Goal: Task Accomplishment & Management: Use online tool/utility

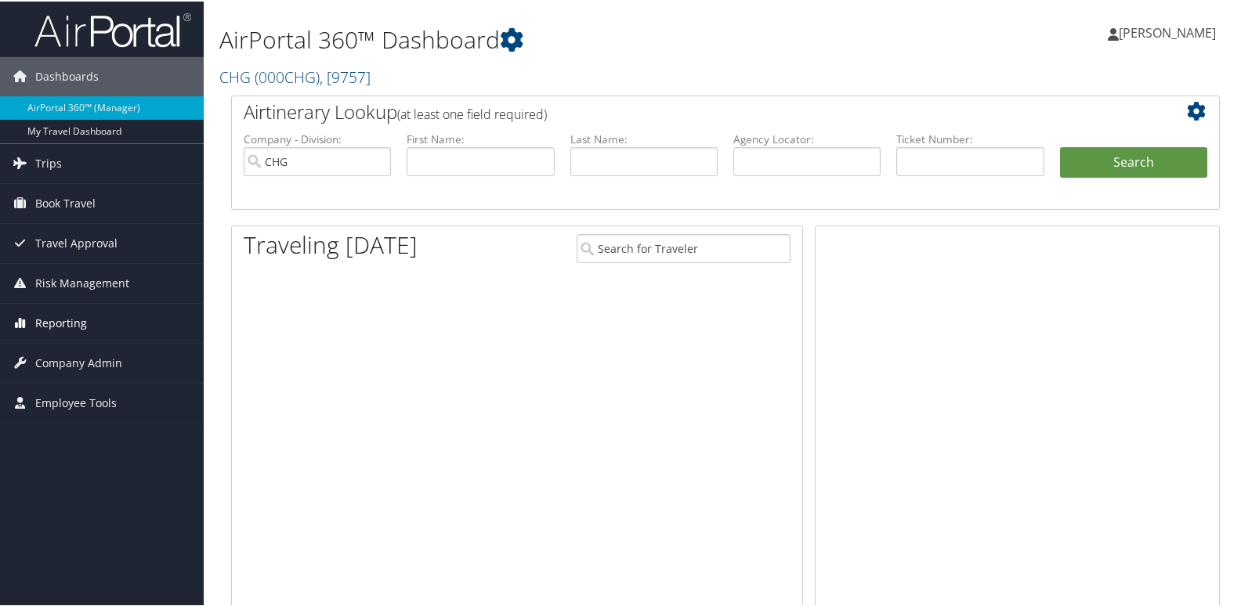
click at [85, 327] on span "Reporting" at bounding box center [61, 321] width 52 height 39
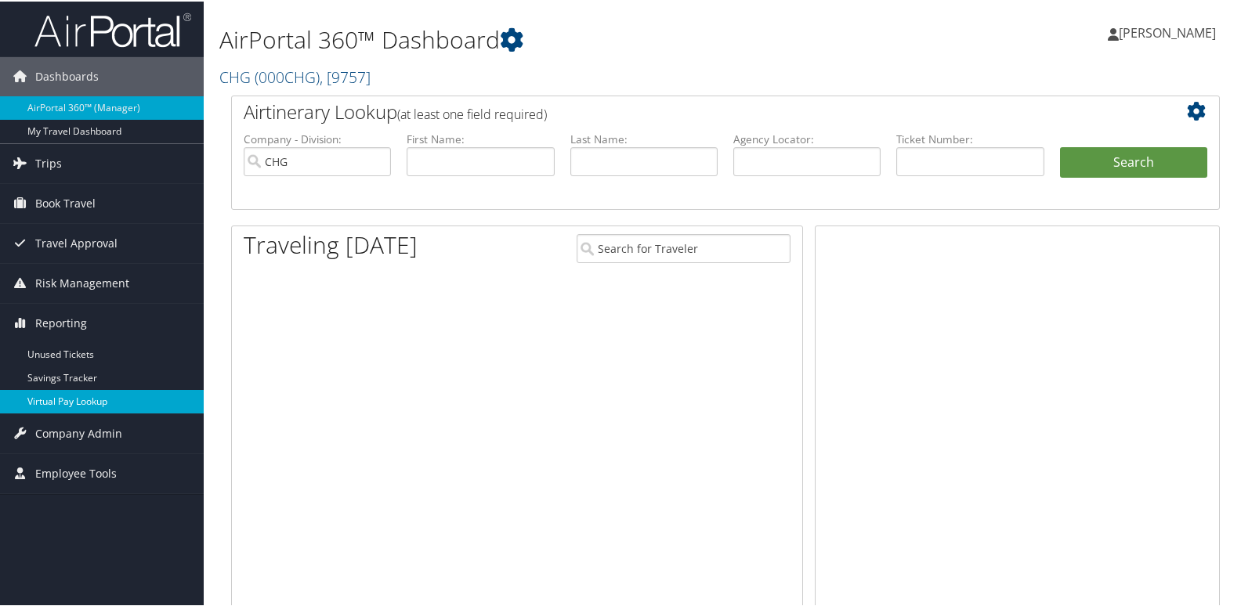
click at [67, 401] on link "Virtual Pay Lookup" at bounding box center [102, 401] width 204 height 24
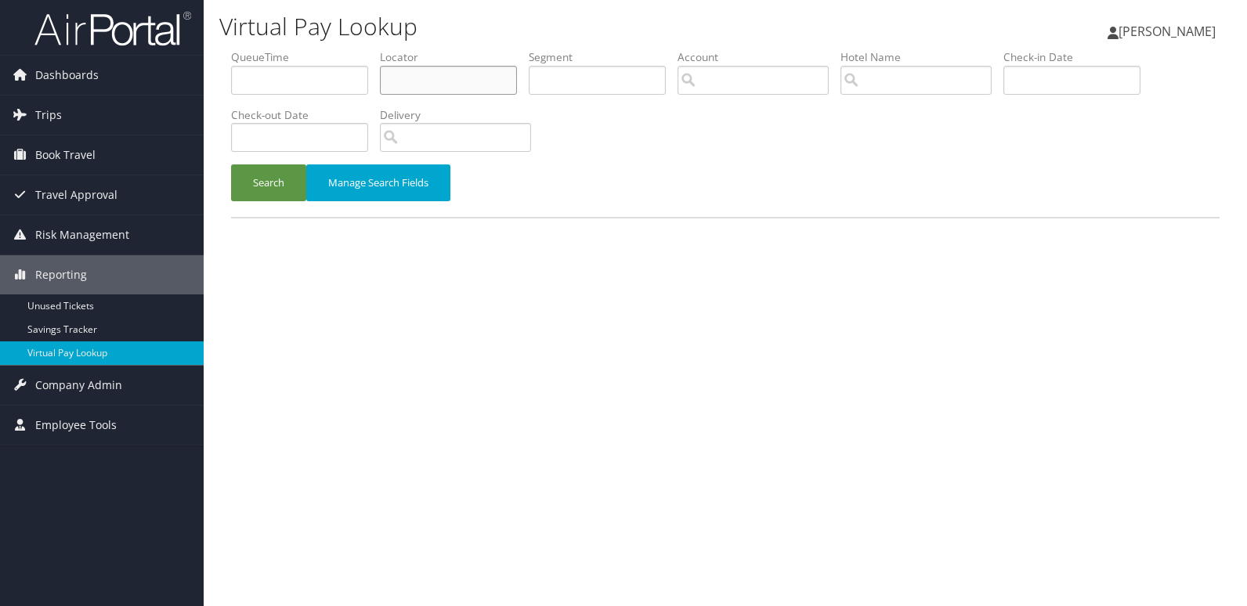
click at [407, 74] on input "text" at bounding box center [448, 80] width 137 height 29
paste input "HXYPEI"
type input "HXYPEI"
click at [231, 165] on button "Search" at bounding box center [268, 183] width 75 height 37
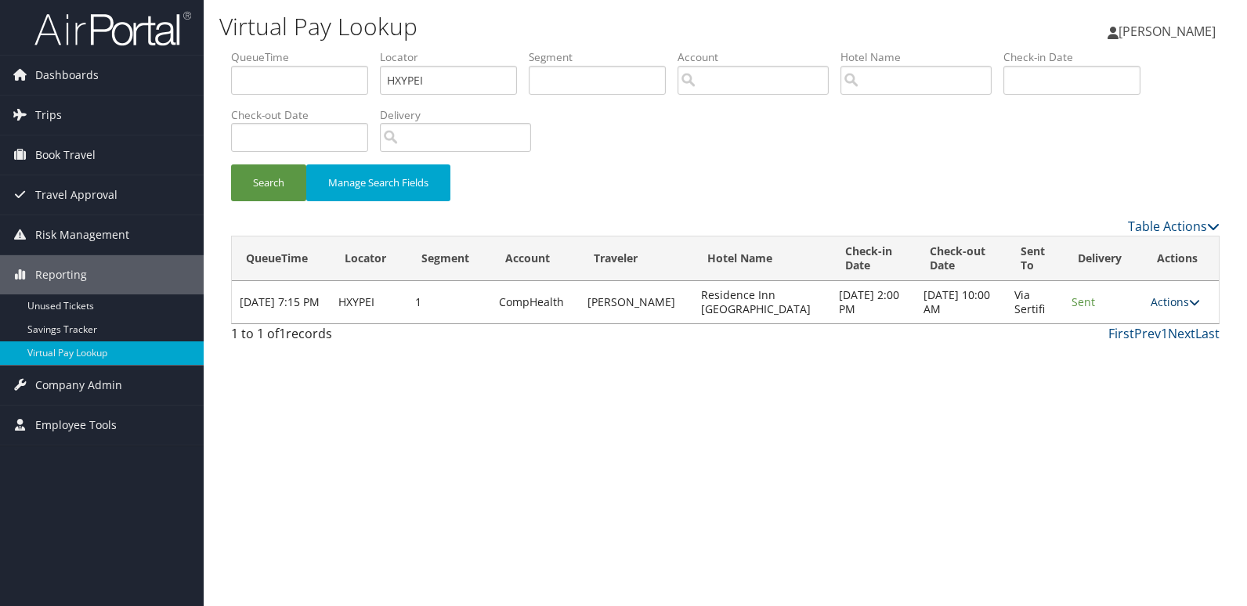
click at [1176, 299] on link "Actions" at bounding box center [1175, 302] width 49 height 15
click at [1135, 346] on link "Logs" at bounding box center [1144, 351] width 99 height 27
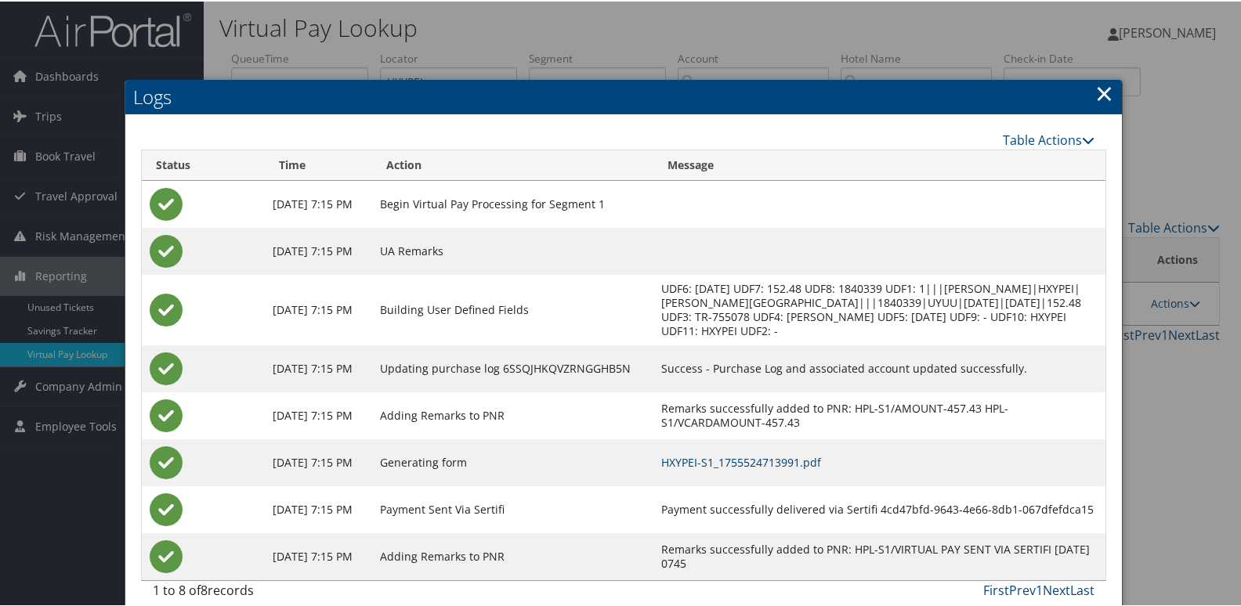
click at [787, 457] on link "HXYPEI-S1_1755524713991.pdf" at bounding box center [741, 461] width 160 height 15
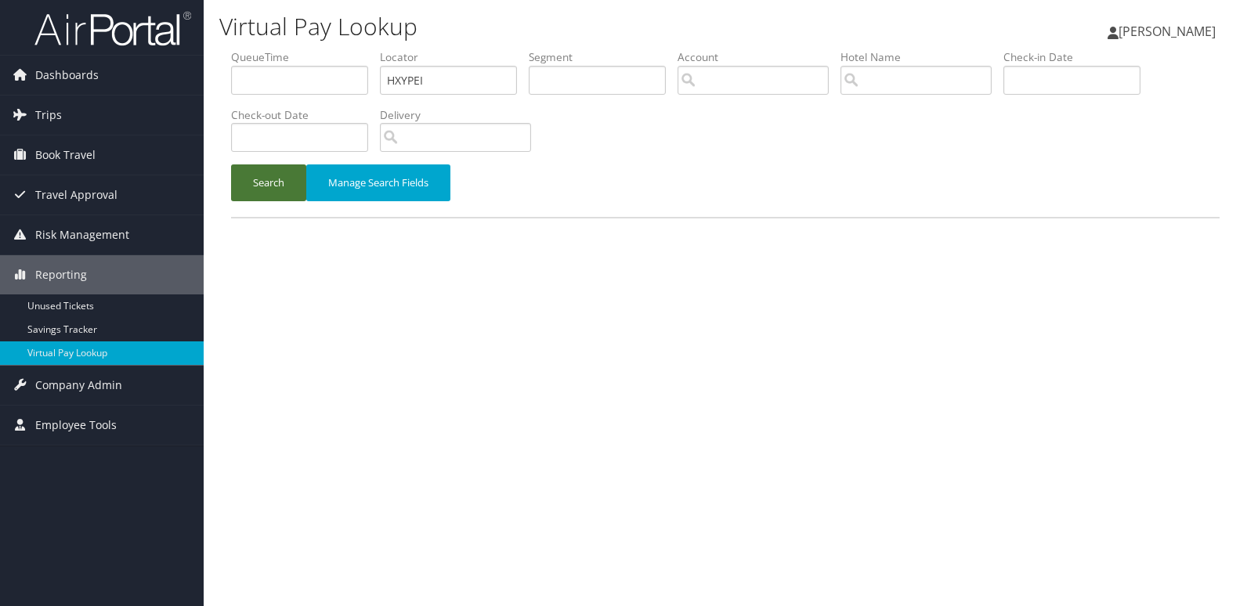
click at [257, 169] on button "Search" at bounding box center [268, 183] width 75 height 37
click at [412, 75] on input "text" at bounding box center [448, 80] width 137 height 29
paste input "YZLICK"
type input "YZLICK"
click at [231, 165] on button "Search" at bounding box center [268, 183] width 75 height 37
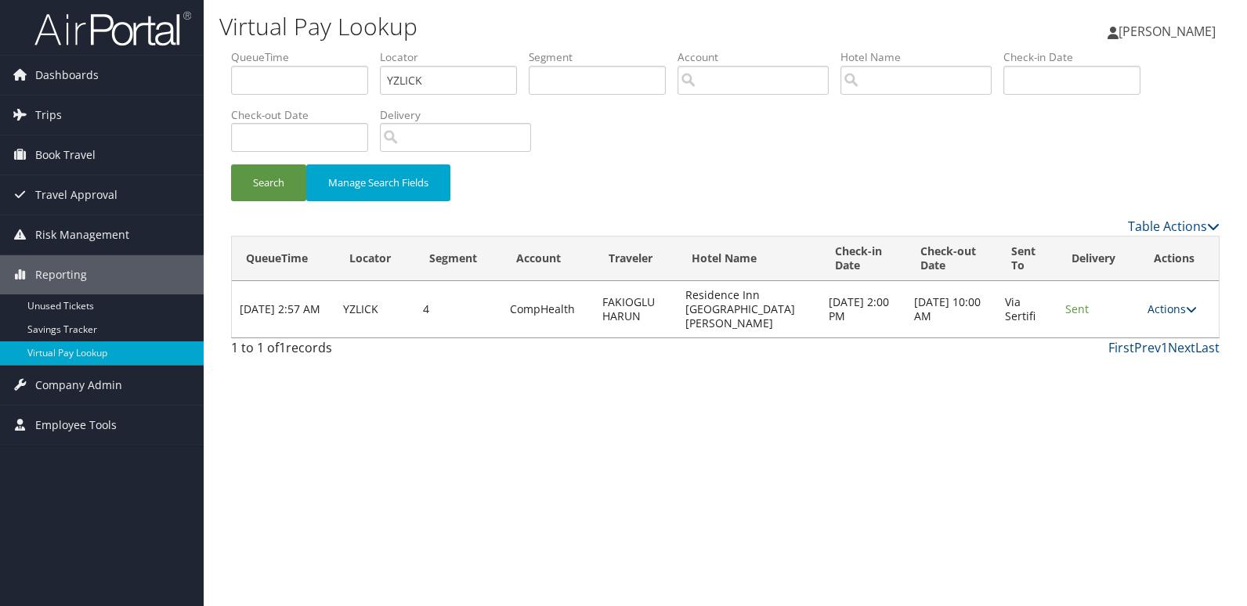
click at [1177, 302] on link "Actions" at bounding box center [1172, 309] width 49 height 15
click at [1144, 346] on link "Logs" at bounding box center [1144, 351] width 99 height 27
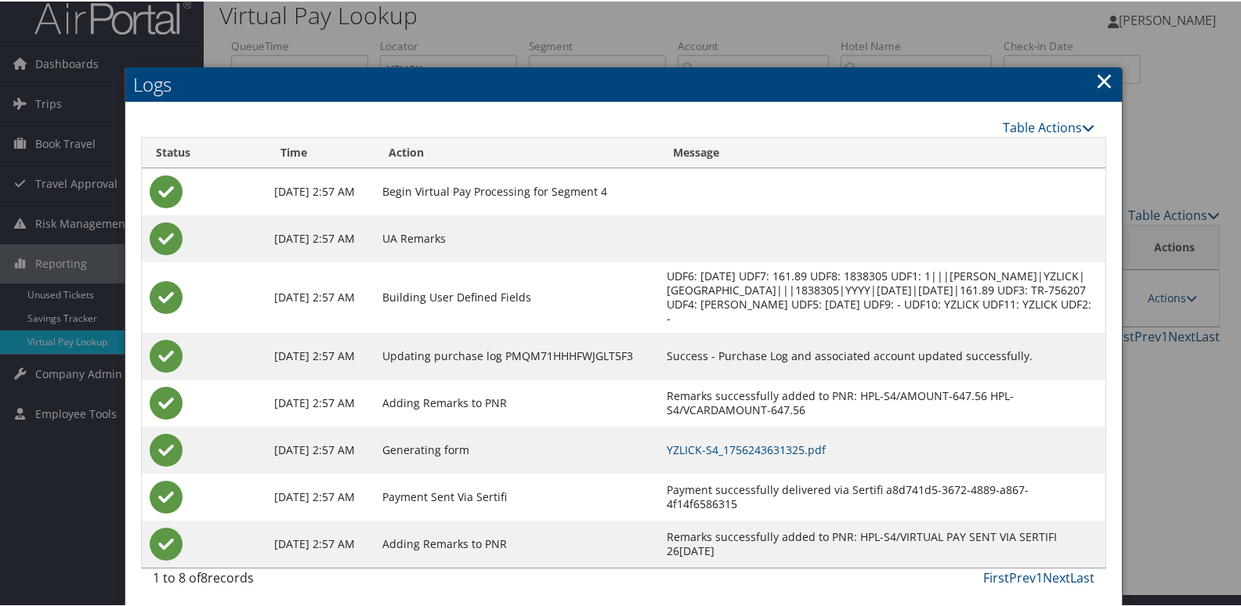
scroll to position [16, 0]
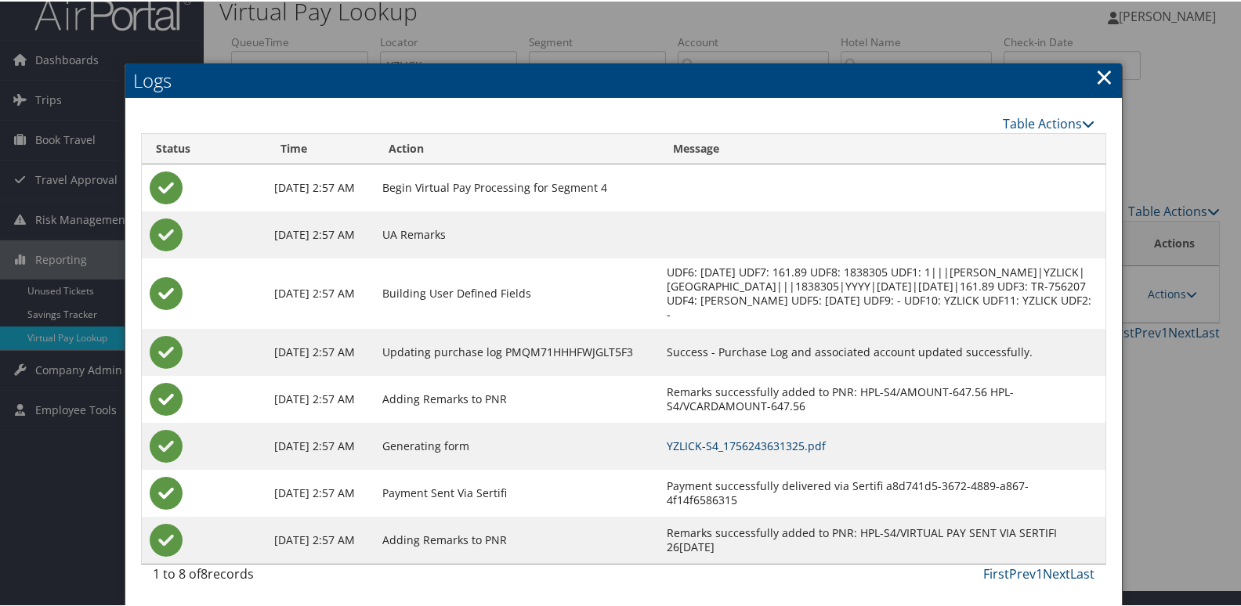
click at [765, 442] on link "YZLICK-S4_1756243631325.pdf" at bounding box center [746, 444] width 159 height 15
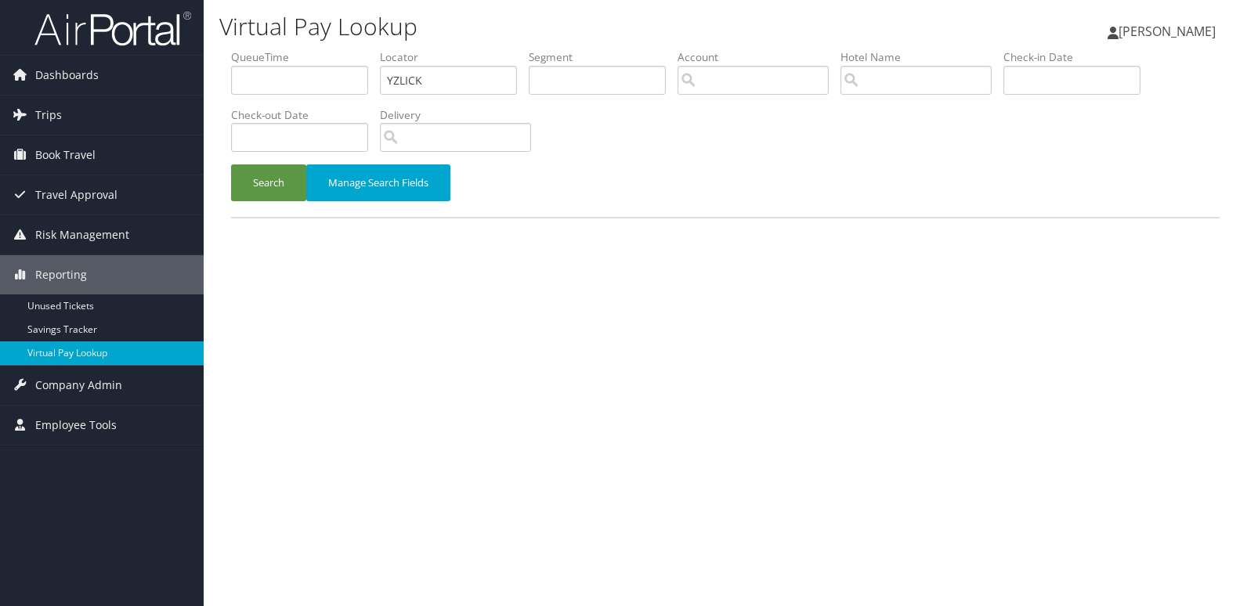
click at [263, 49] on ul "QueueTime Locator YZLICK Segment Account Traveler Hotel Name Check-in Date Chec…" at bounding box center [725, 49] width 989 height 0
type input "GHCZDB"
click at [231, 165] on button "Search" at bounding box center [268, 183] width 75 height 37
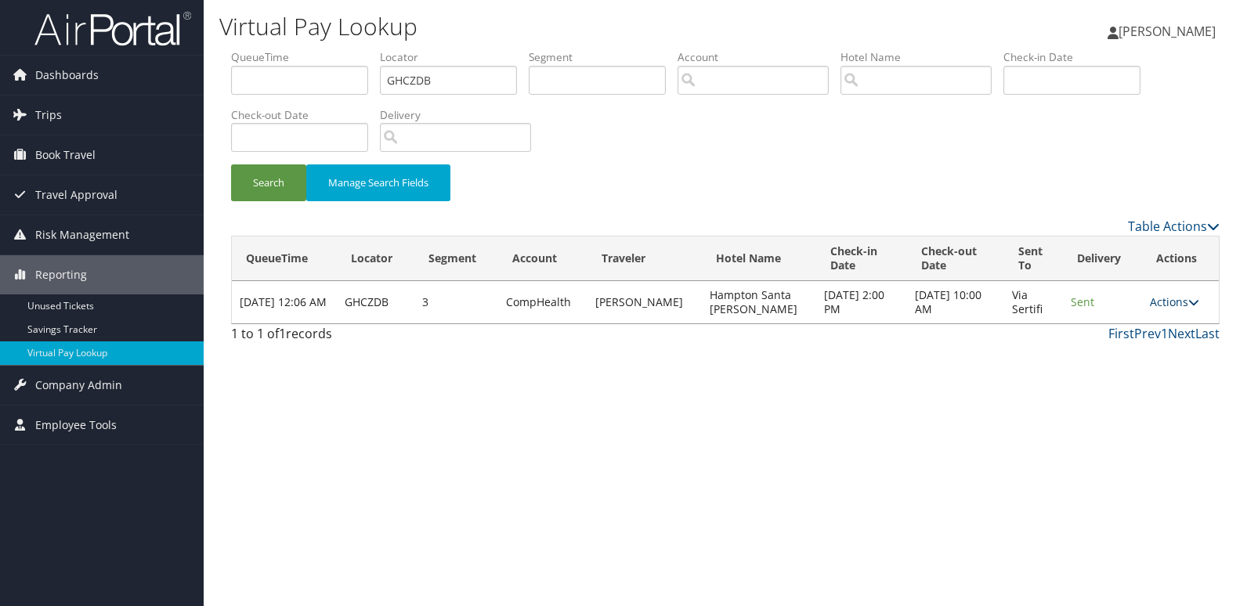
click at [1170, 296] on link "Actions" at bounding box center [1174, 302] width 49 height 15
click at [1142, 342] on link "Logs" at bounding box center [1143, 351] width 99 height 27
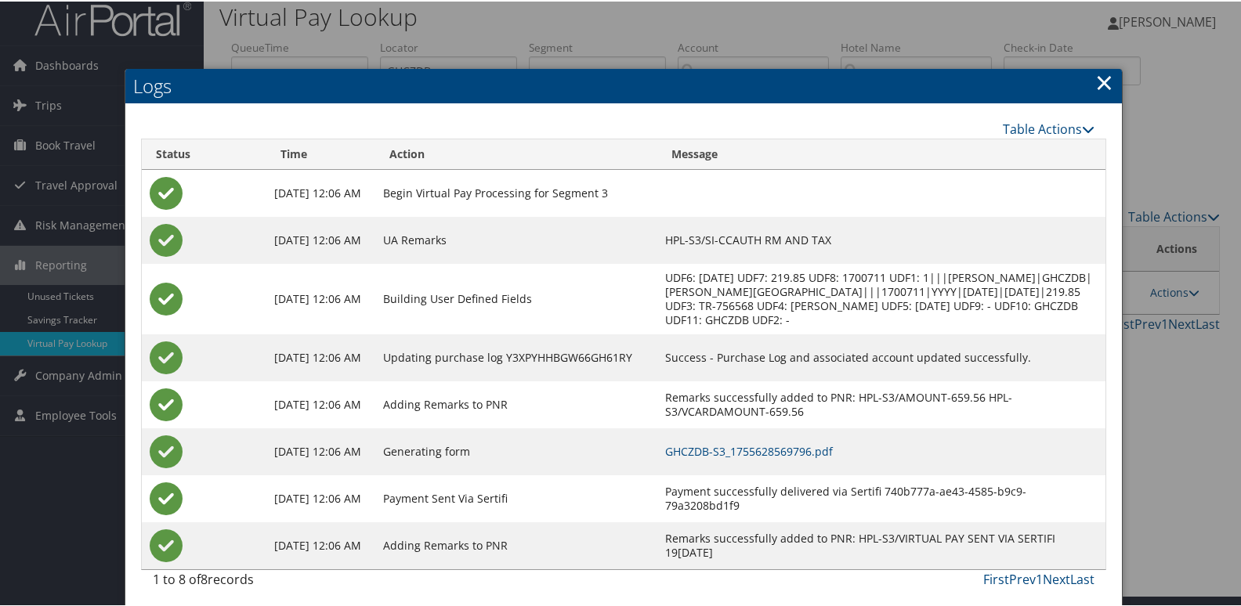
scroll to position [16, 0]
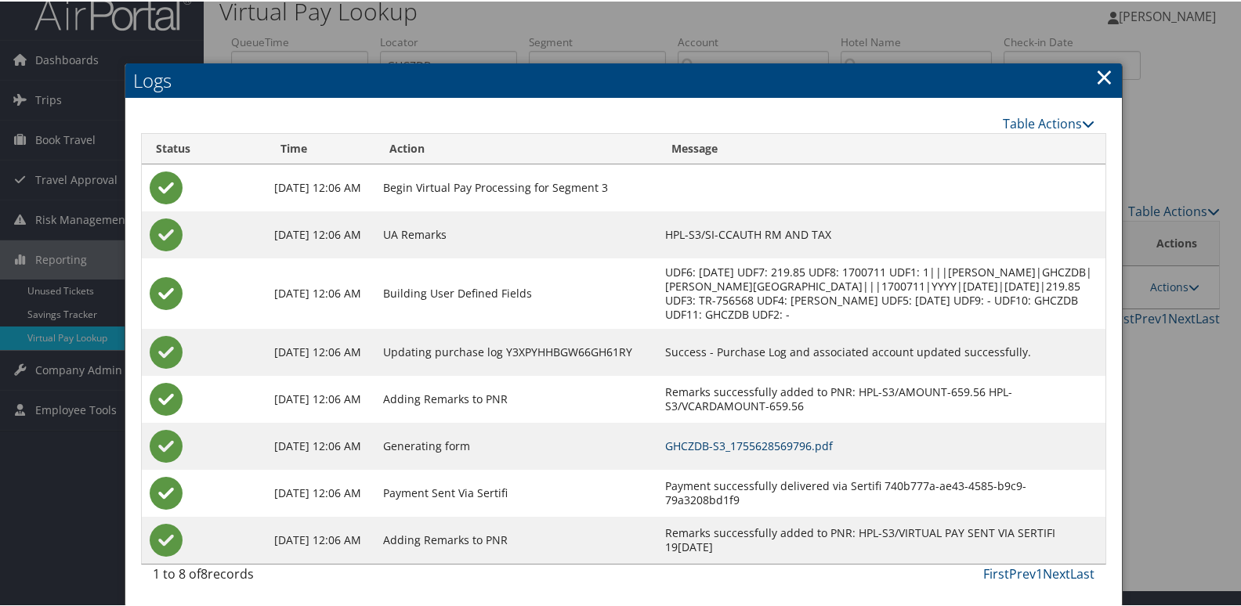
click at [777, 440] on link "GHCZDB-S3_1755628569796.pdf" at bounding box center [749, 444] width 168 height 15
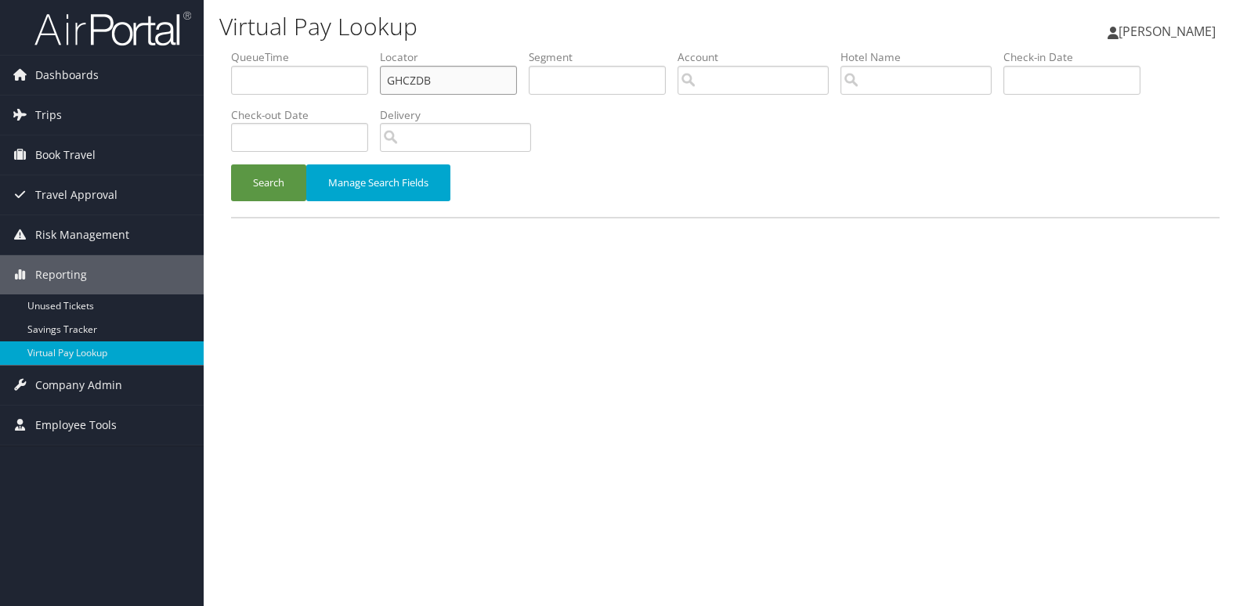
drag, startPoint x: 440, startPoint y: 84, endPoint x: 331, endPoint y: 81, distance: 109.0
click at [331, 49] on ul "QueueTime Locator GHCZDB Segment Account Traveler Hotel Name Check-in Date Chec…" at bounding box center [725, 49] width 989 height 0
paste input "WZIDUG"
type input "WZIDUG"
click at [267, 178] on button "Search" at bounding box center [268, 183] width 75 height 37
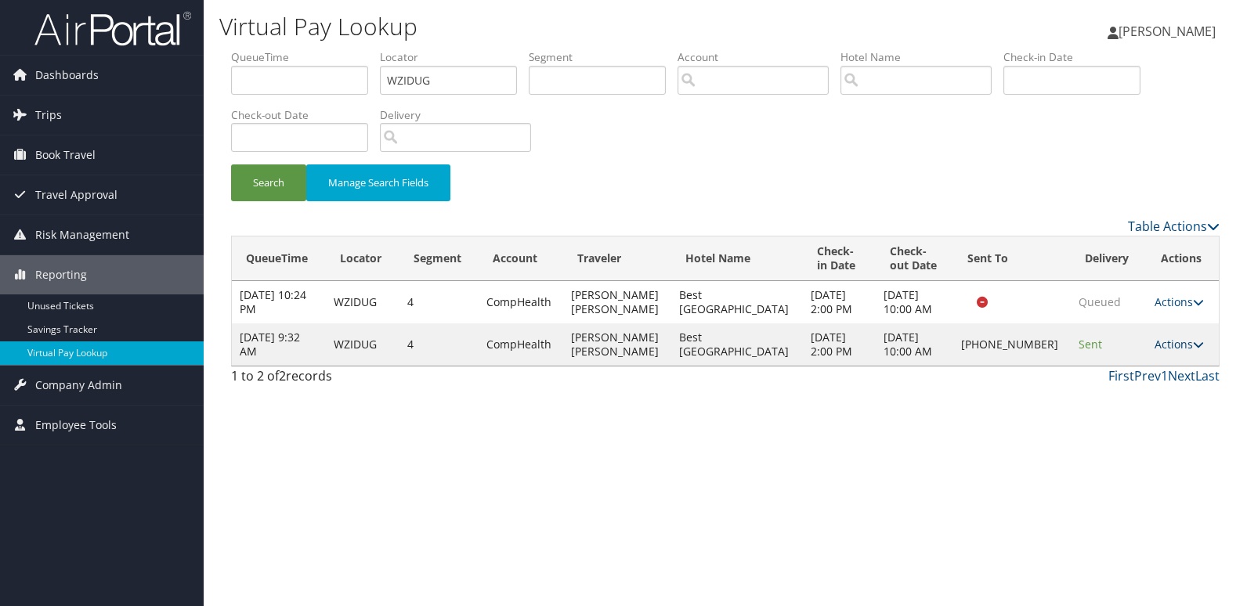
click at [1172, 346] on link "Actions" at bounding box center [1179, 344] width 49 height 15
click at [1098, 396] on link "Logs" at bounding box center [1124, 394] width 134 height 27
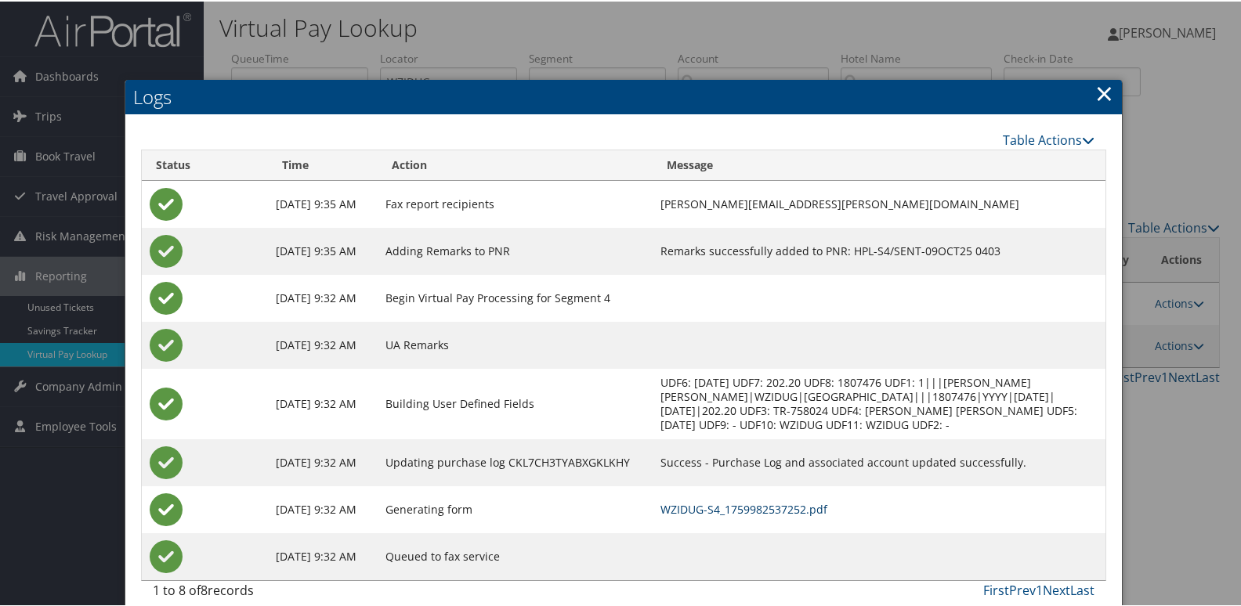
click at [763, 501] on link "WZIDUG-S4_1759982537252.pdf" at bounding box center [744, 508] width 167 height 15
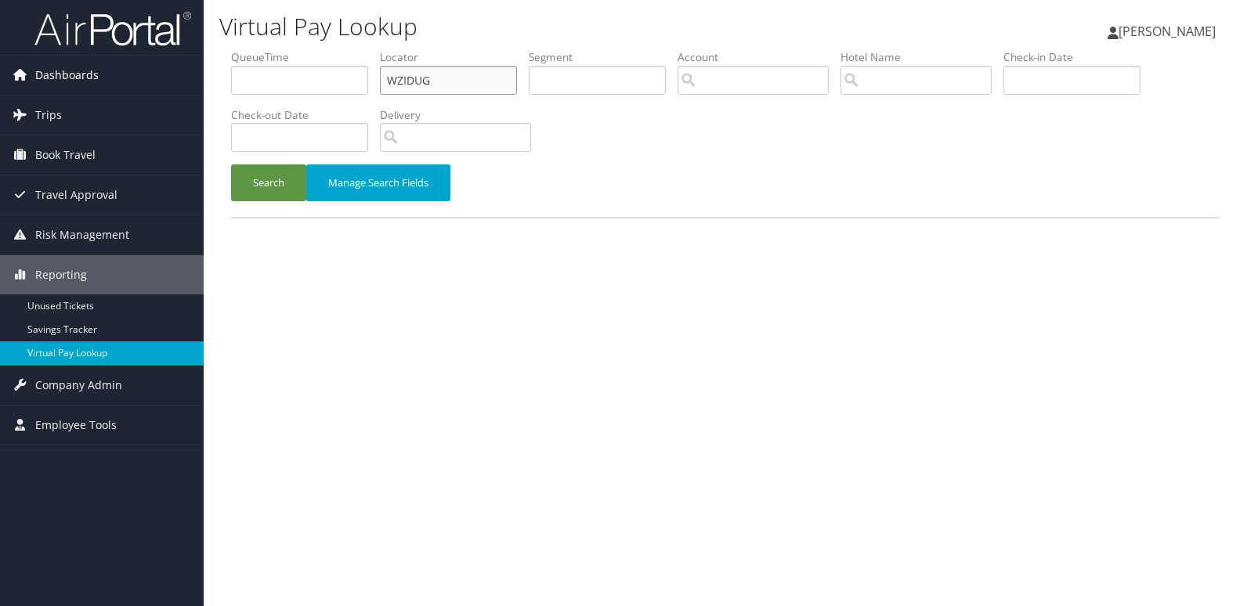
drag, startPoint x: 462, startPoint y: 86, endPoint x: 161, endPoint y: 80, distance: 300.9
click at [161, 80] on div "Dashboards AirPortal 360™ (Manager) My Travel Dashboard Trips Airtinerary® Look…" at bounding box center [623, 303] width 1247 height 606
paste input "YJPMZX"
click at [231, 165] on button "Search" at bounding box center [268, 183] width 75 height 37
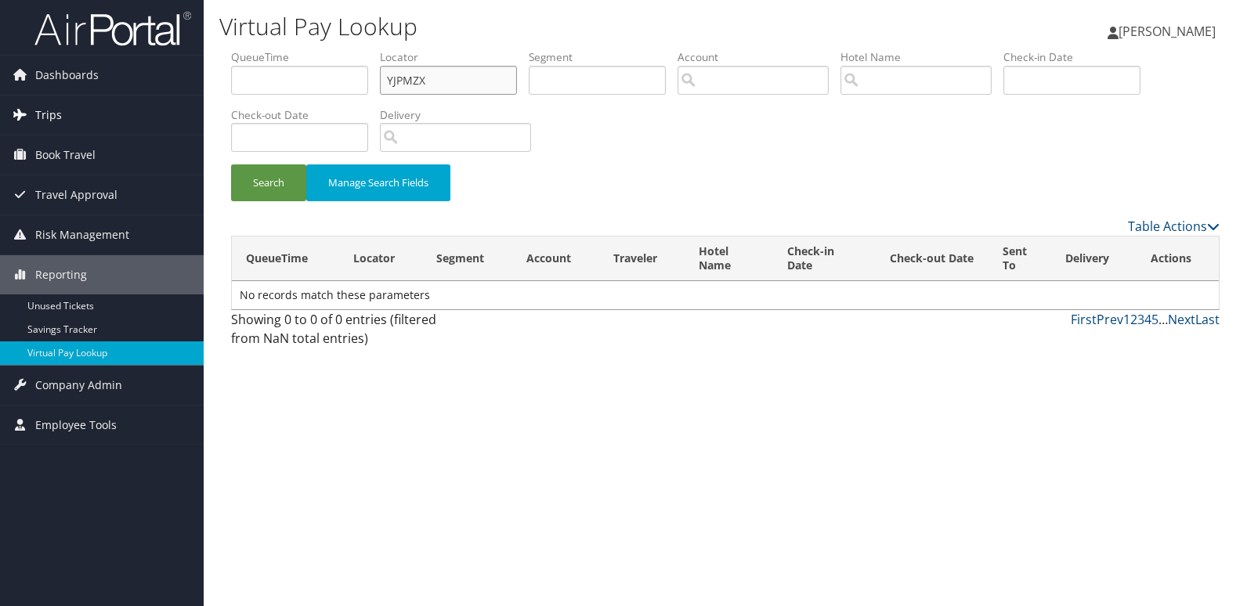
type input "YJPMZX"
click at [231, 165] on button "Search" at bounding box center [268, 183] width 75 height 37
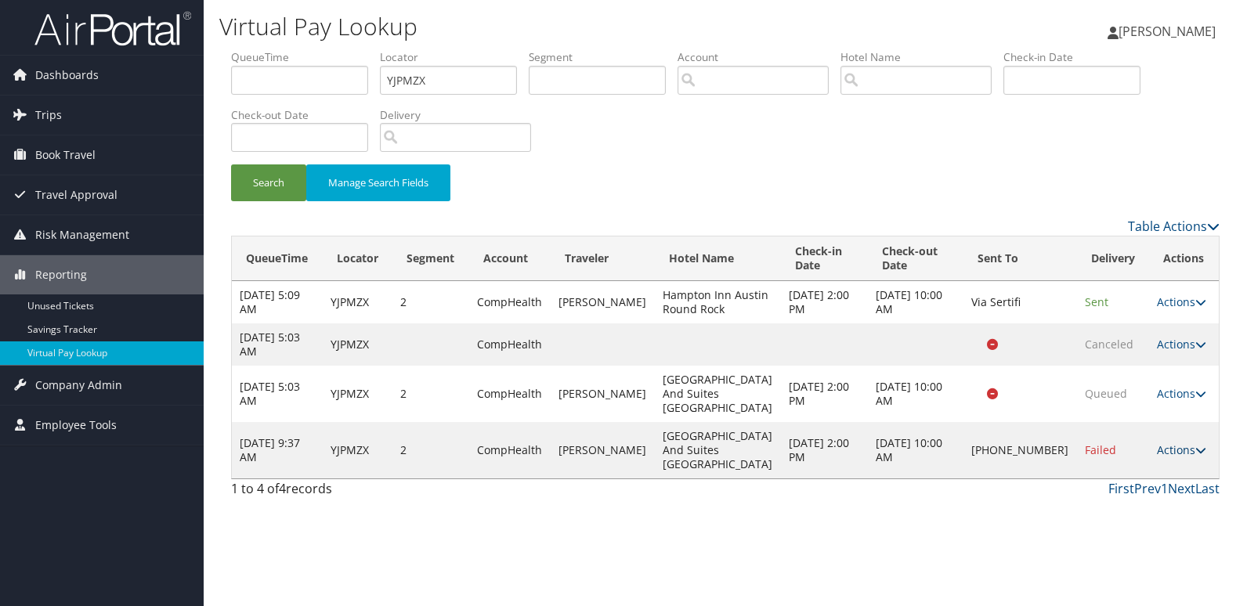
click at [1165, 458] on link "Actions" at bounding box center [1181, 450] width 49 height 15
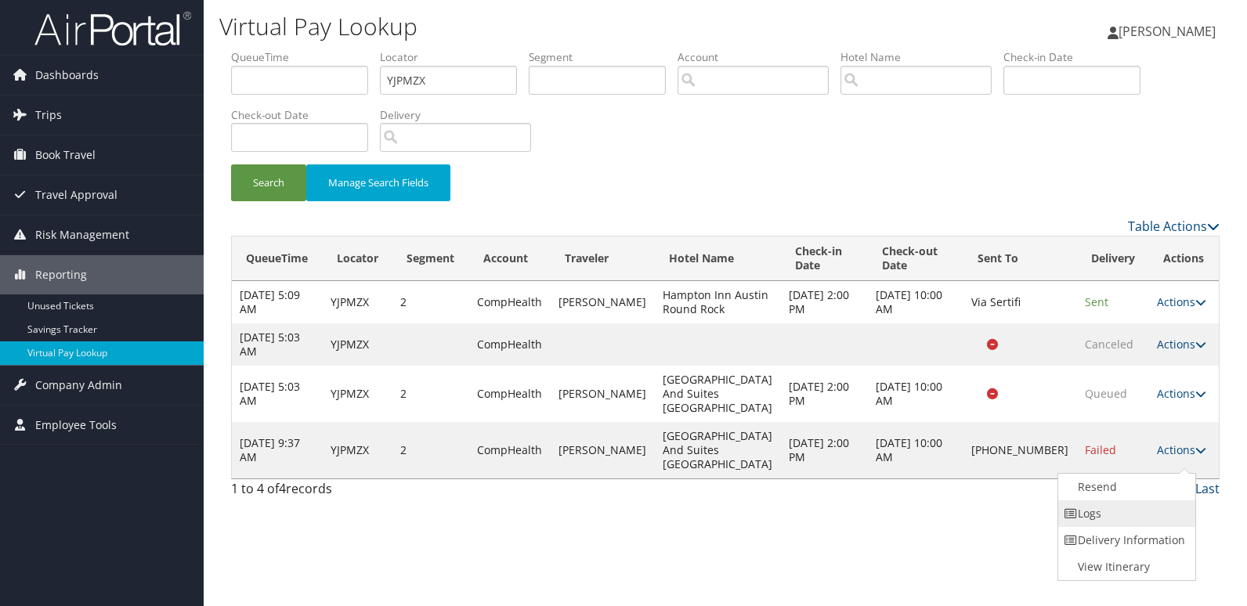
click at [1099, 509] on link "Logs" at bounding box center [1126, 514] width 134 height 27
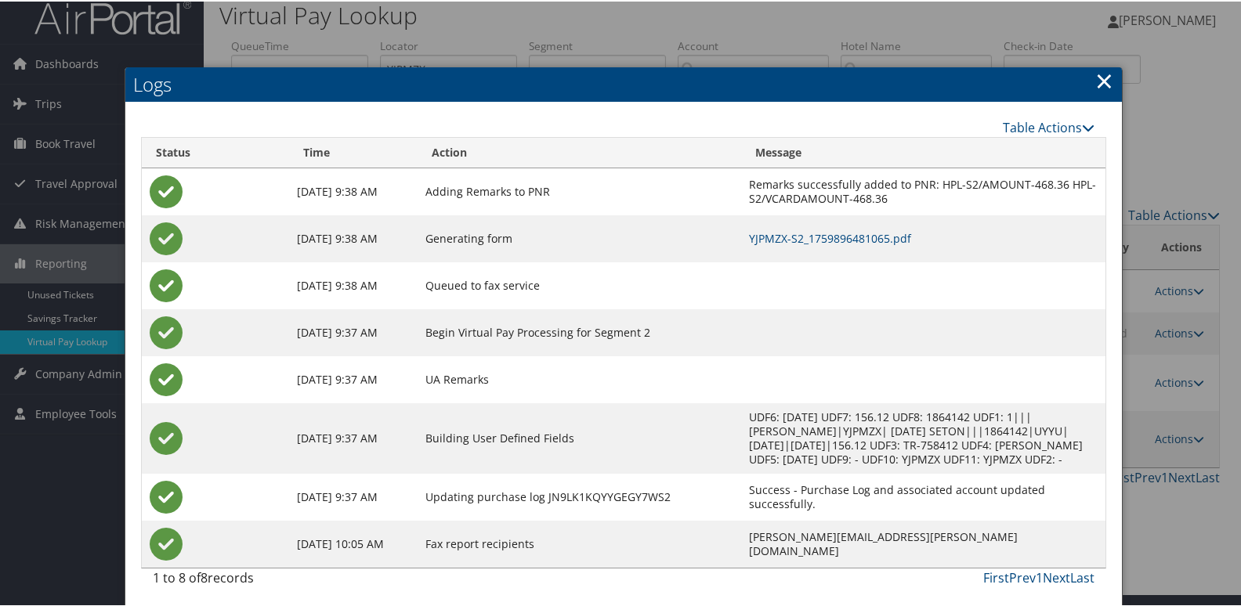
scroll to position [16, 0]
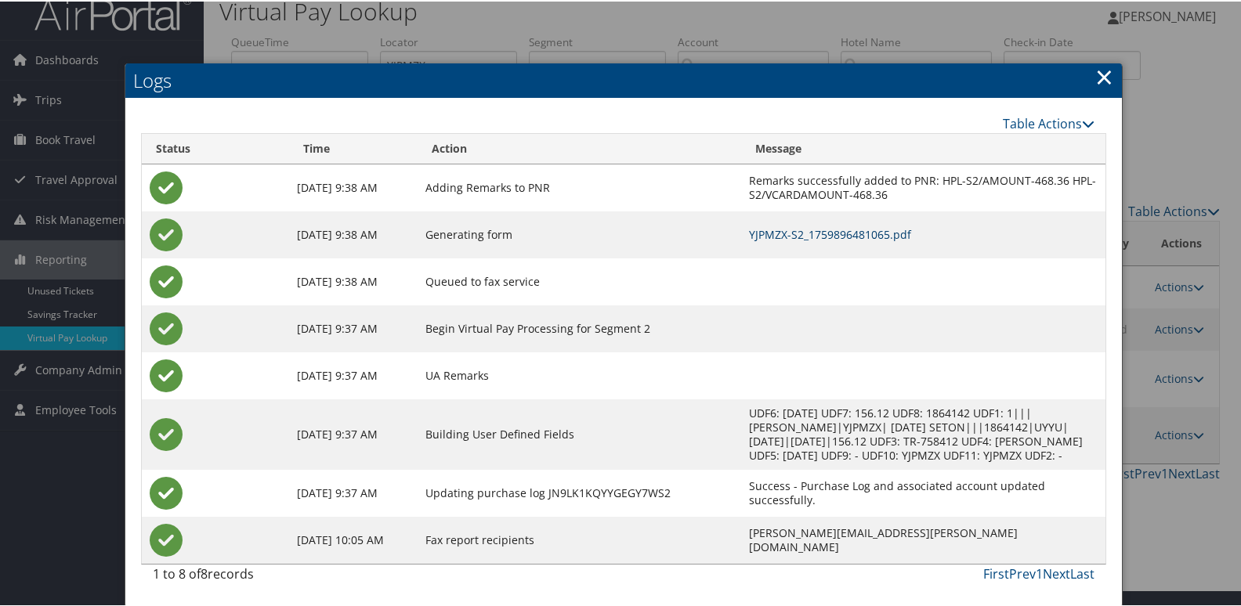
click at [803, 233] on link "YJPMZX-S2_1759896481065.pdf" at bounding box center [830, 233] width 162 height 15
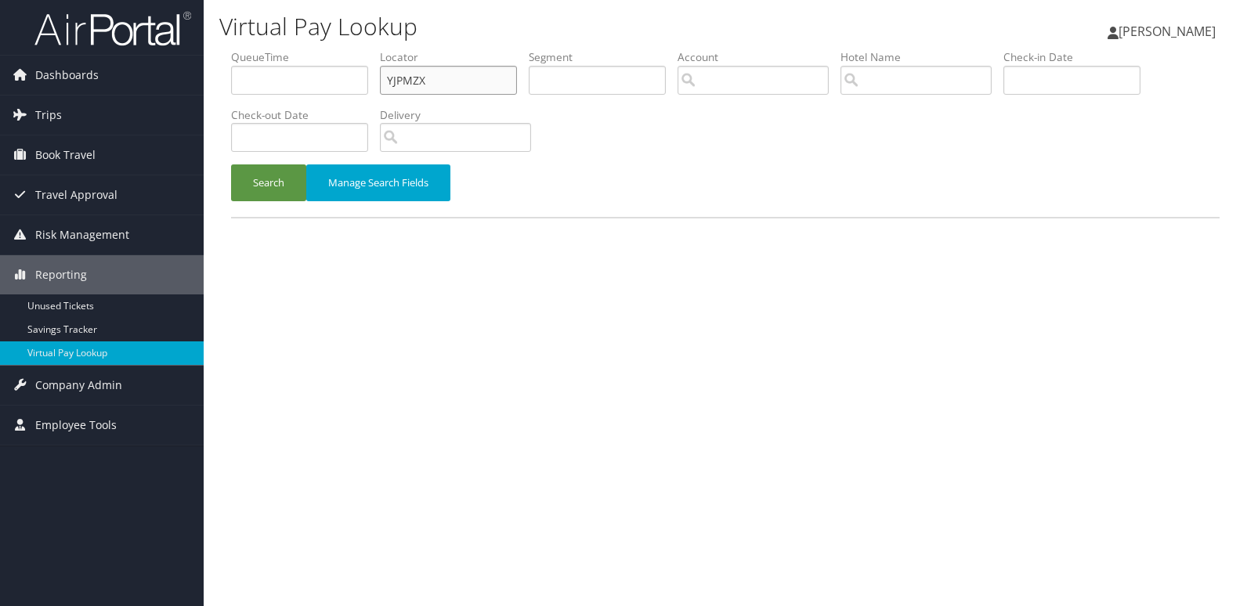
drag, startPoint x: 434, startPoint y: 75, endPoint x: 264, endPoint y: 86, distance: 170.4
click at [265, 49] on ul "QueueTime Locator YJPMZX Segment Account Traveler Hotel Name Check-in Date Chec…" at bounding box center [725, 49] width 989 height 0
paste input "JZMRLL"
type input "JZMRLL"
click at [231, 165] on button "Search" at bounding box center [268, 183] width 75 height 37
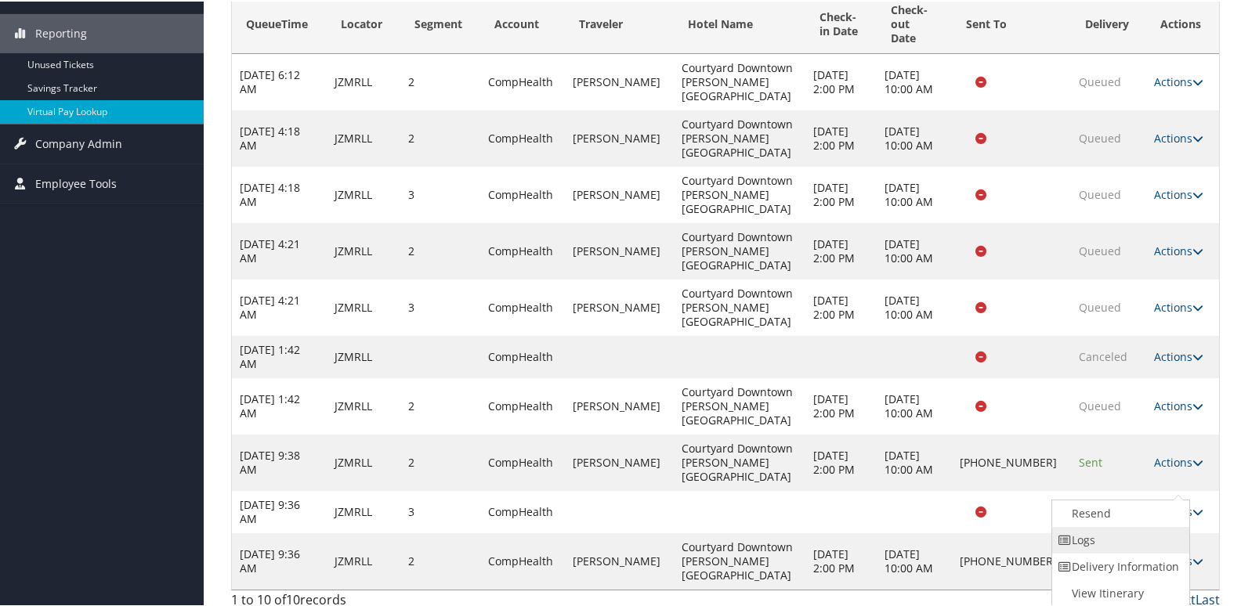
click at [1123, 542] on link "Logs" at bounding box center [1119, 539] width 134 height 27
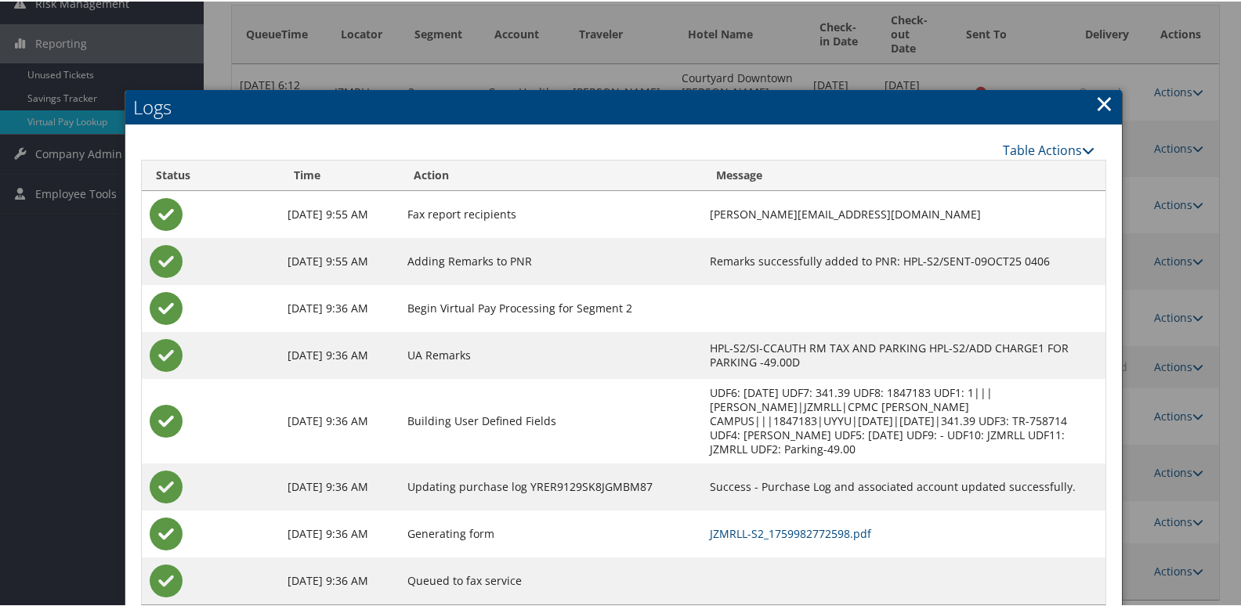
scroll to position [259, 0]
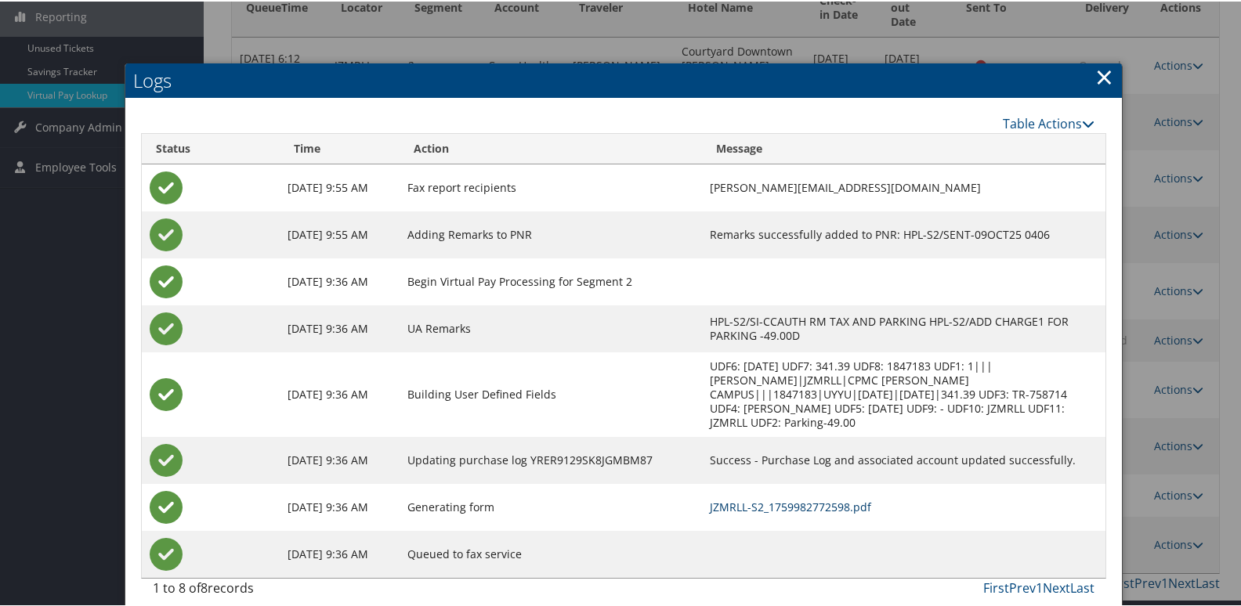
drag, startPoint x: 791, startPoint y: 492, endPoint x: 821, endPoint y: 492, distance: 29.8
click at [791, 498] on link "JZMRLL-S2_1759982772598.pdf" at bounding box center [790, 505] width 161 height 15
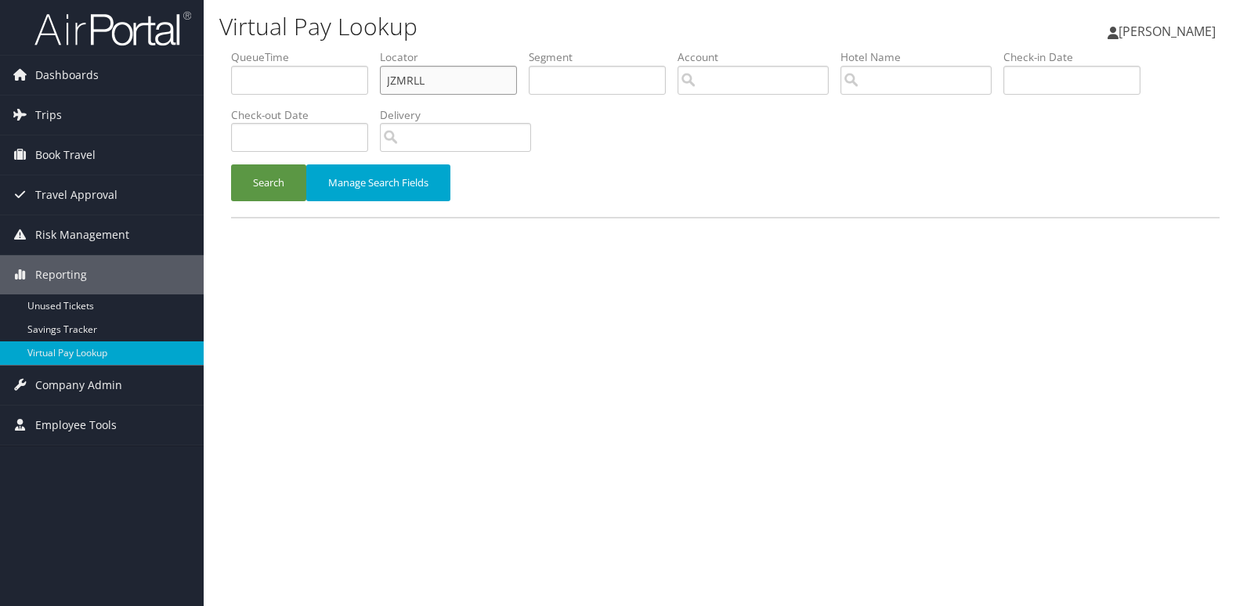
drag, startPoint x: 343, startPoint y: 75, endPoint x: 307, endPoint y: 73, distance: 36.1
click at [309, 49] on ul "QueueTime Locator JZMRLL Segment Account Traveler Hotel Name Check-in Date Chec…" at bounding box center [725, 49] width 989 height 0
paste input "SPSAMT"
type input "SPSAMT"
click at [231, 165] on button "Search" at bounding box center [268, 183] width 75 height 37
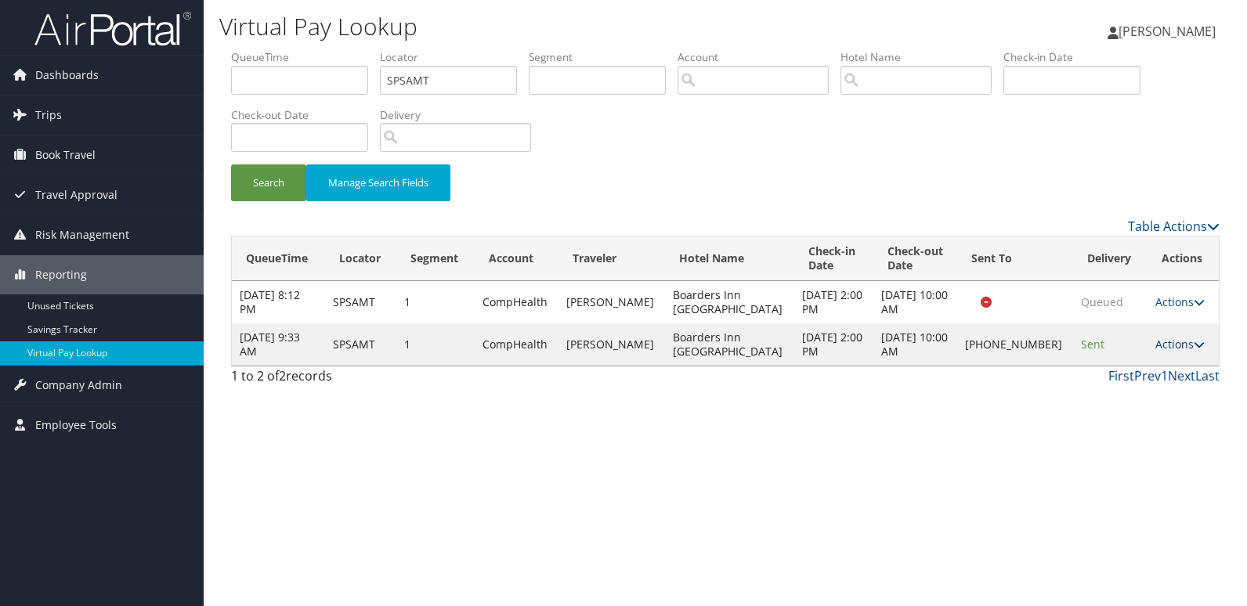
click at [1194, 349] on icon at bounding box center [1199, 344] width 11 height 11
click at [1145, 391] on link "Logs" at bounding box center [1125, 394] width 134 height 27
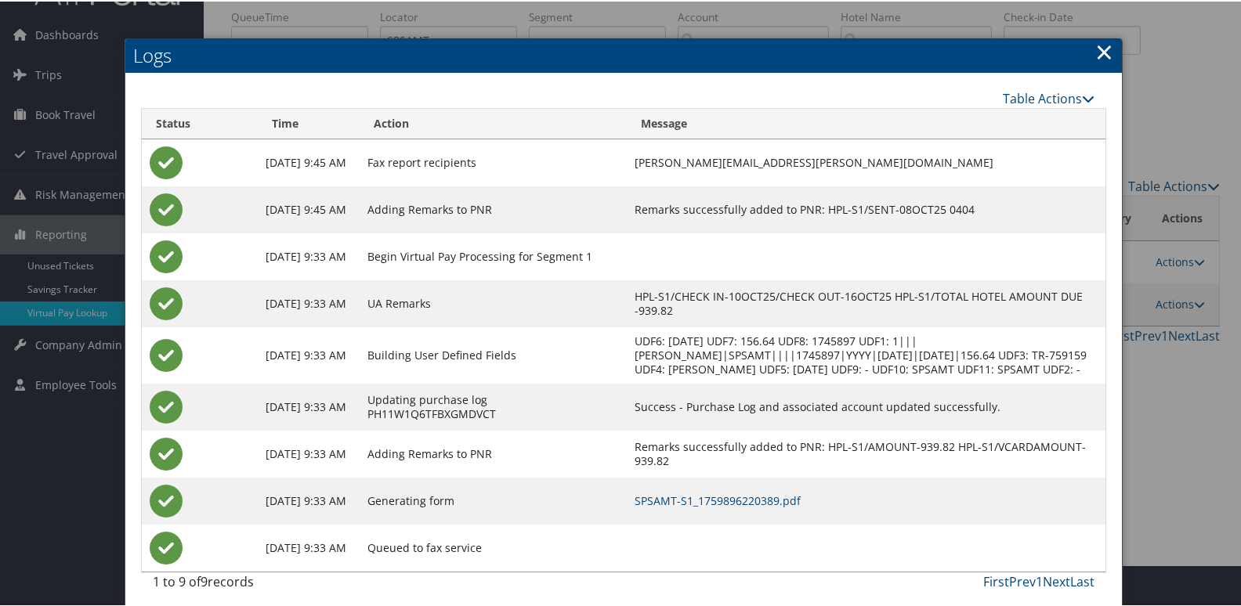
scroll to position [63, 0]
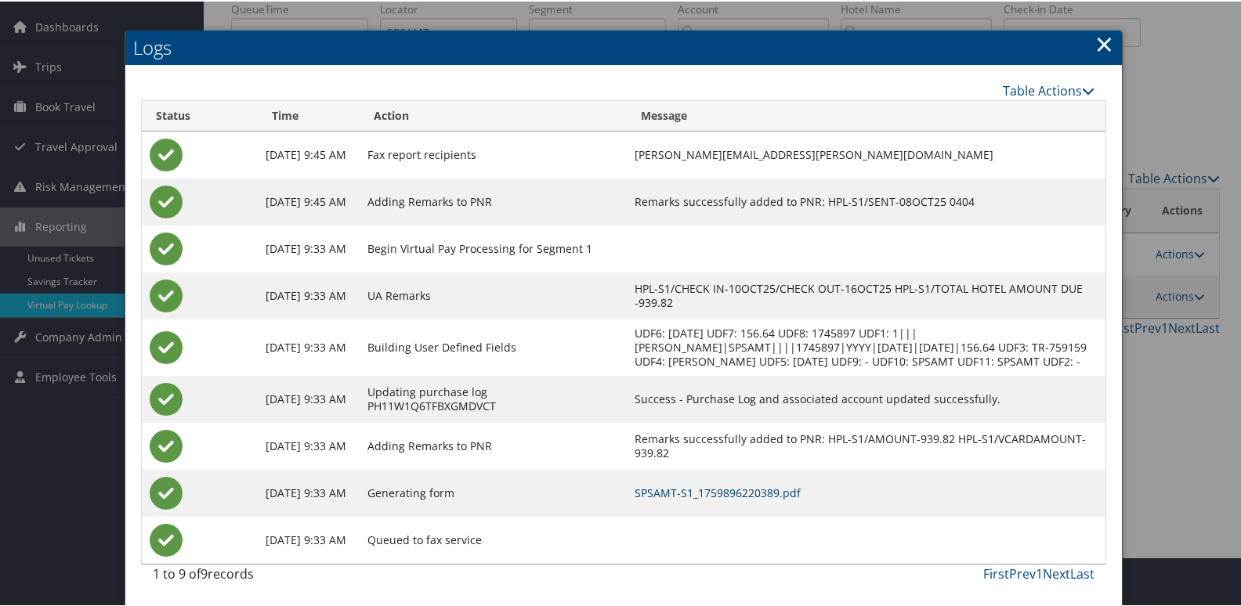
click at [742, 490] on link "SPSAMT-S1_1759896220389.pdf" at bounding box center [718, 491] width 166 height 15
